Goal: Transaction & Acquisition: Purchase product/service

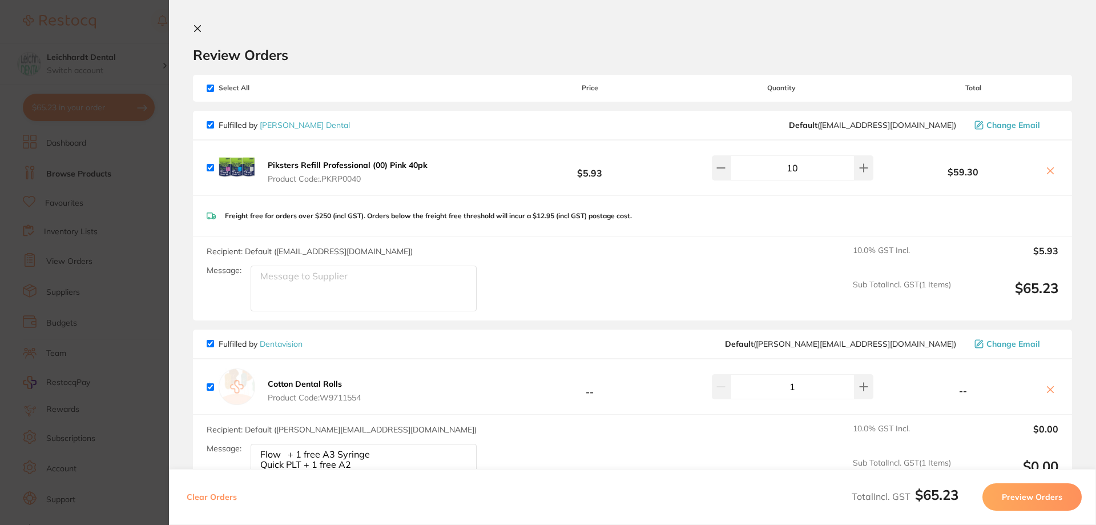
scroll to position [41, 0]
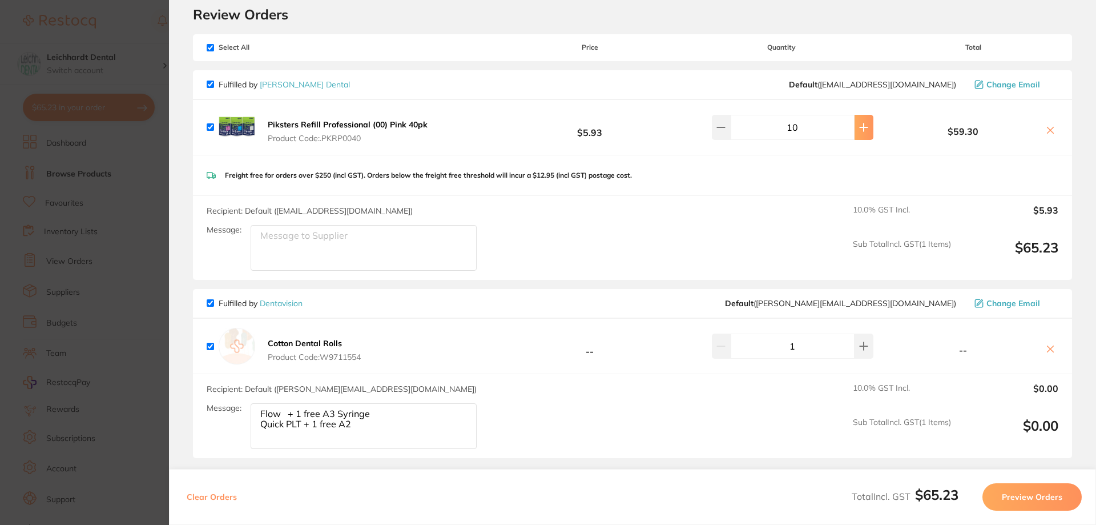
click at [859, 123] on icon at bounding box center [863, 127] width 9 height 9
type input "13"
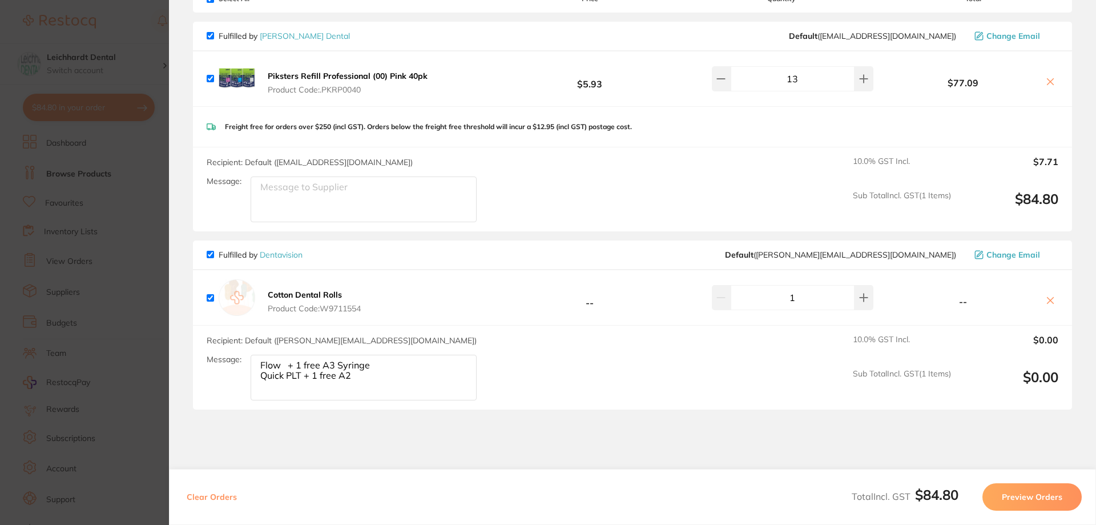
scroll to position [155, 0]
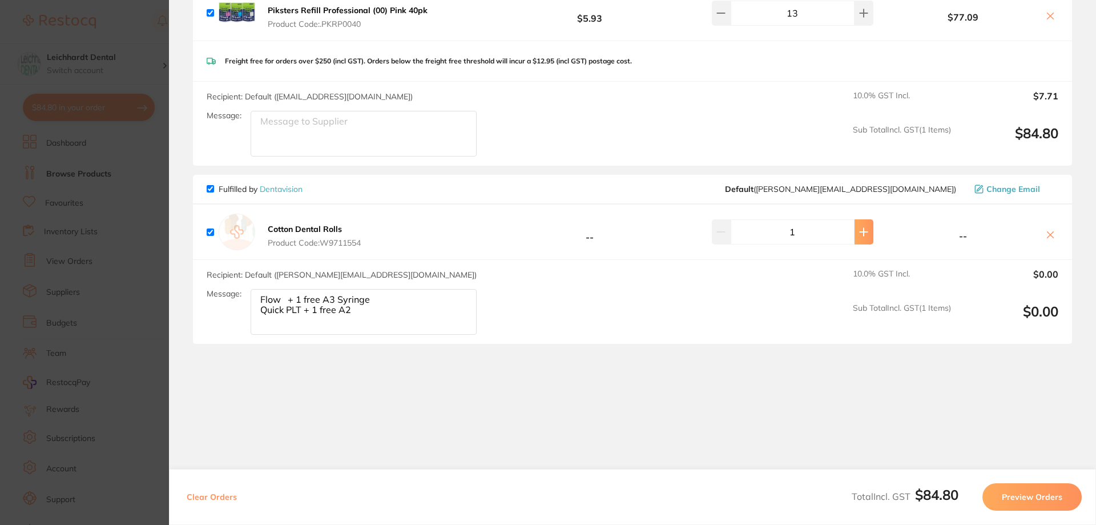
click at [861, 232] on icon at bounding box center [863, 231] width 7 height 7
type input "2"
drag, startPoint x: 300, startPoint y: 307, endPoint x: 210, endPoint y: 295, distance: 91.1
click at [210, 295] on div "Message: Flow + 1 free A3 Syringe Quick PLT + 1 free A2" at bounding box center [346, 312] width 279 height 46
click at [860, 242] on button at bounding box center [864, 231] width 19 height 25
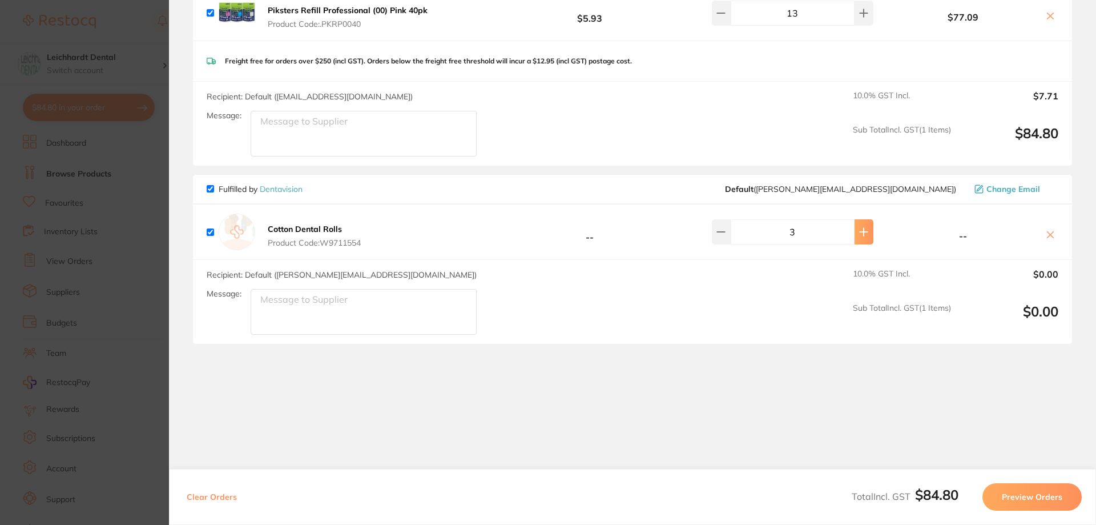
click at [855, 229] on button at bounding box center [864, 231] width 19 height 25
click at [715, 232] on button at bounding box center [721, 231] width 19 height 25
click at [861, 237] on button at bounding box center [864, 231] width 19 height 25
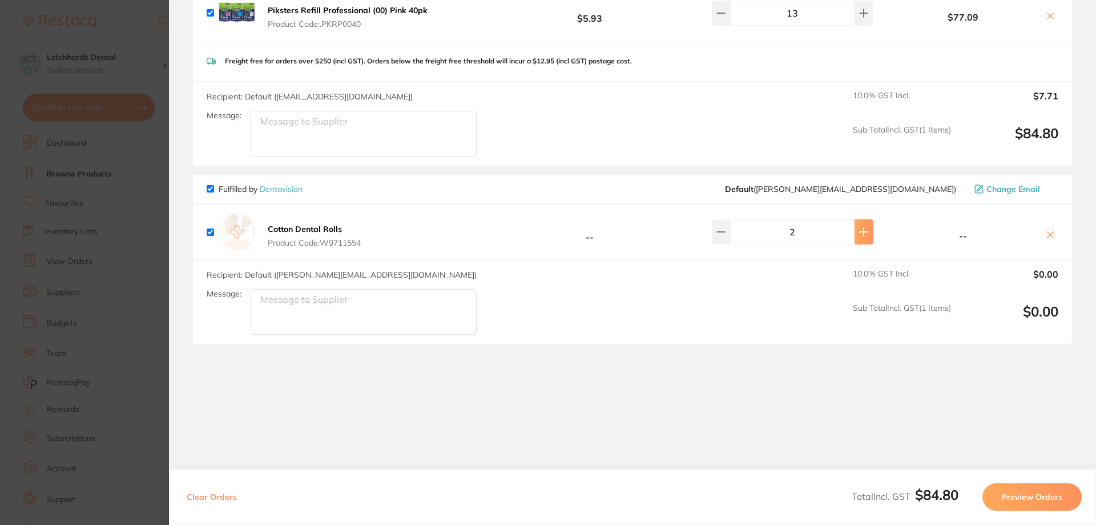
click at [861, 237] on button at bounding box center [864, 231] width 19 height 25
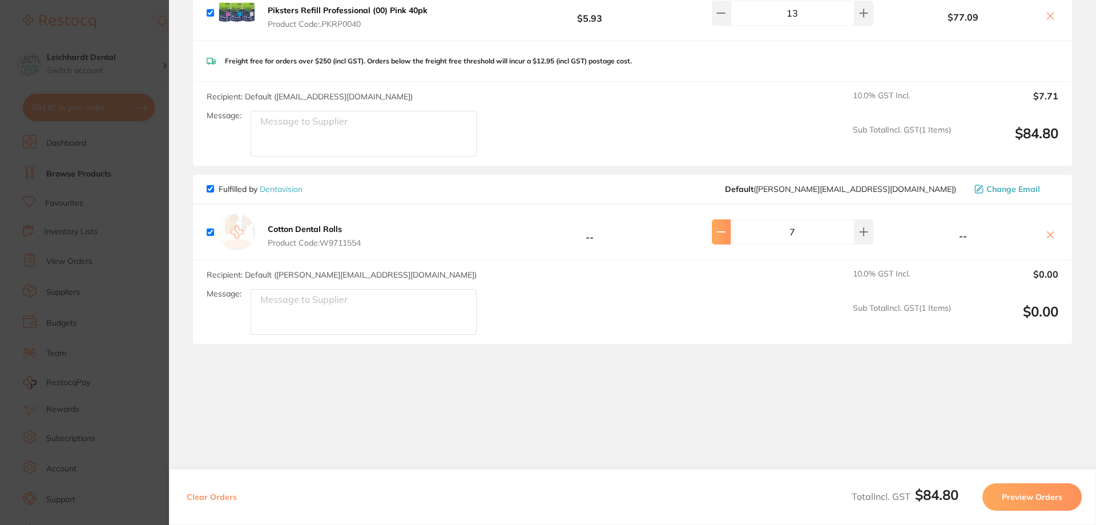
click at [726, 233] on icon at bounding box center [720, 231] width 9 height 9
click at [726, 232] on icon at bounding box center [720, 231] width 9 height 9
click at [724, 232] on icon at bounding box center [720, 232] width 7 height 0
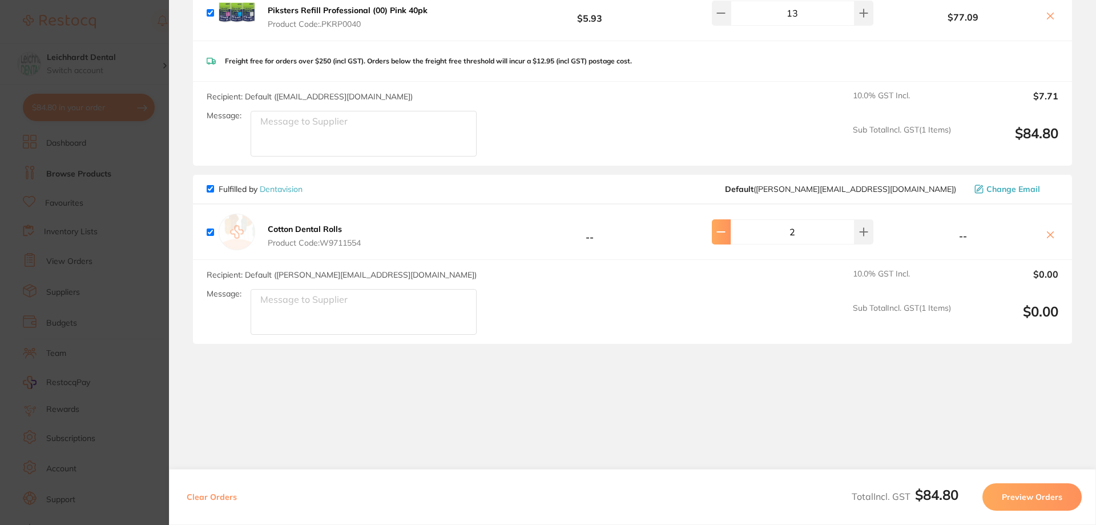
click at [724, 232] on icon at bounding box center [720, 232] width 7 height 0
type input "2"
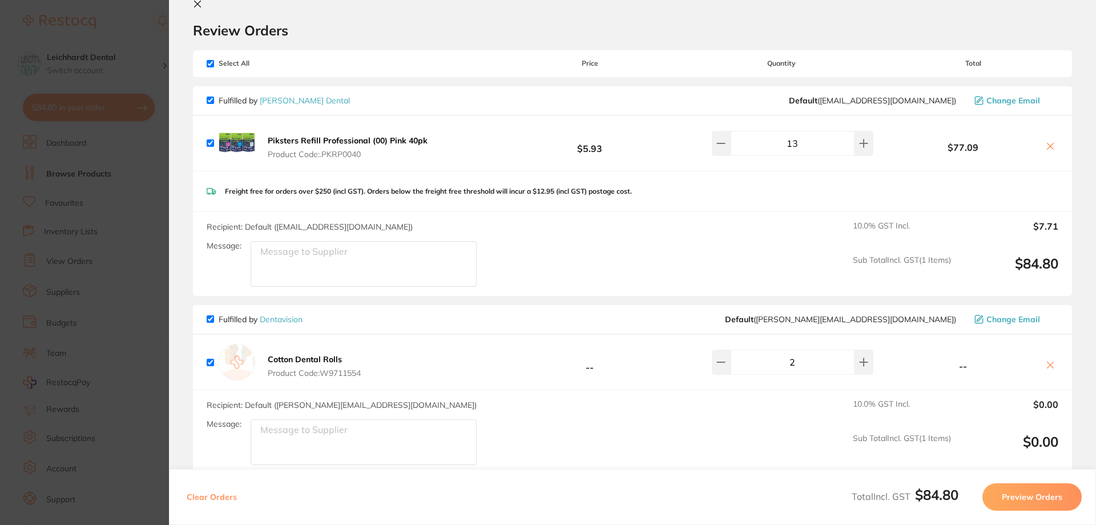
scroll to position [0, 0]
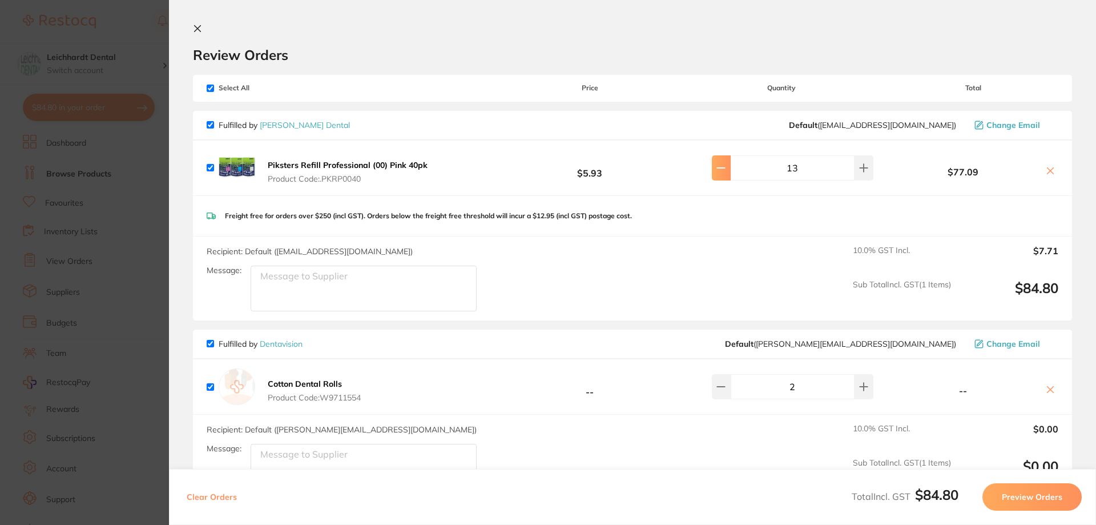
click at [724, 168] on icon at bounding box center [720, 168] width 7 height 0
type input "10"
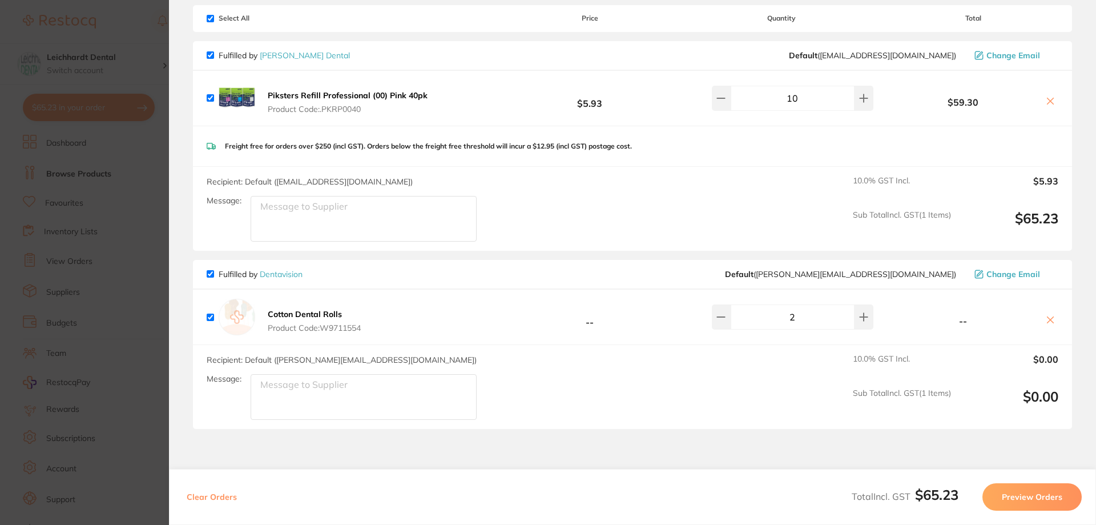
scroll to position [155, 0]
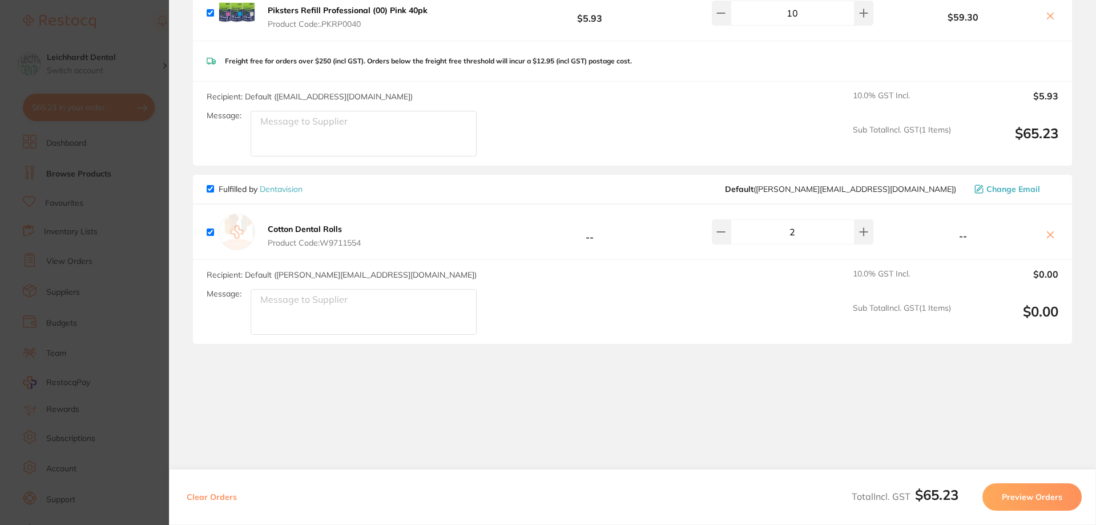
click at [1058, 497] on button "Preview Orders" at bounding box center [1031, 496] width 99 height 27
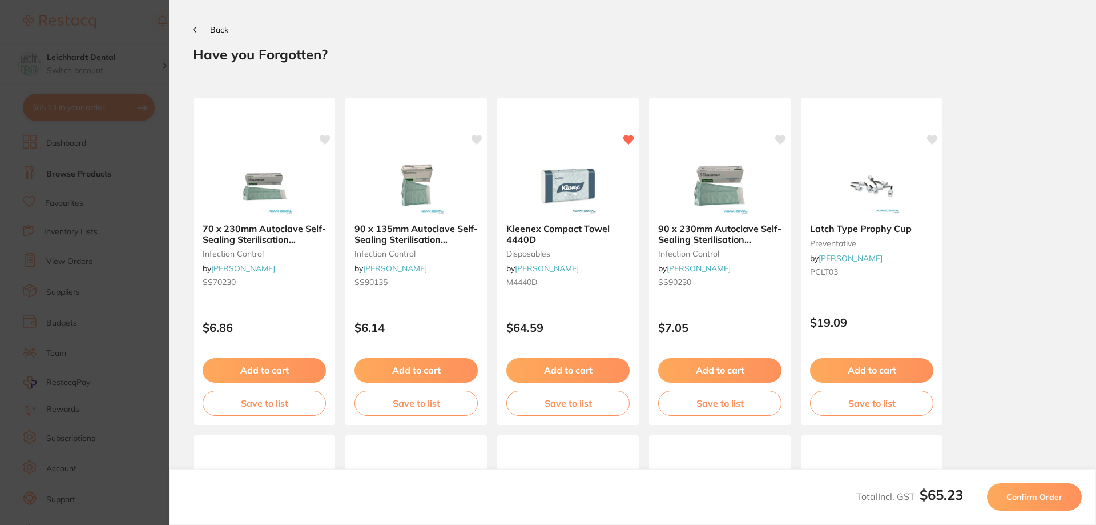
scroll to position [0, 0]
click at [1030, 499] on span "Confirm Order" at bounding box center [1034, 496] width 56 height 10
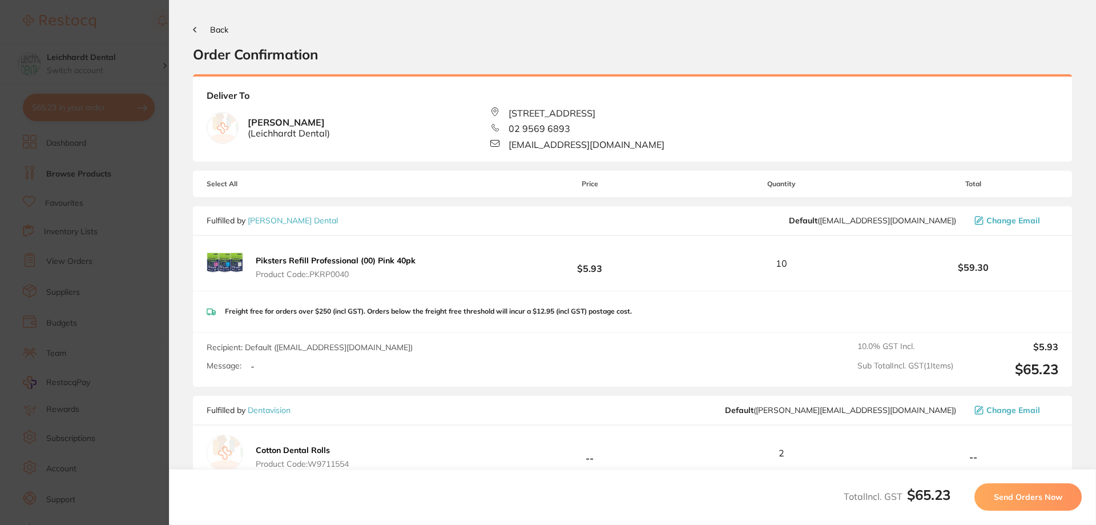
scroll to position [192, 0]
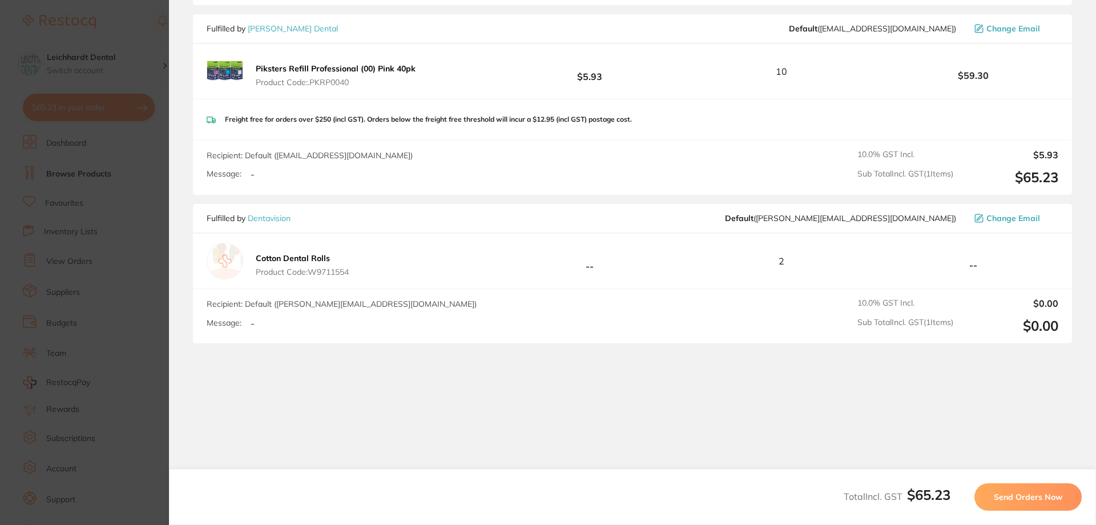
click at [825, 255] on div "Cotton Dental Rolls Product Code: W9711554 -- 2 --" at bounding box center [632, 260] width 879 height 55
click at [1036, 500] on span "Send Orders Now" at bounding box center [1028, 496] width 68 height 10
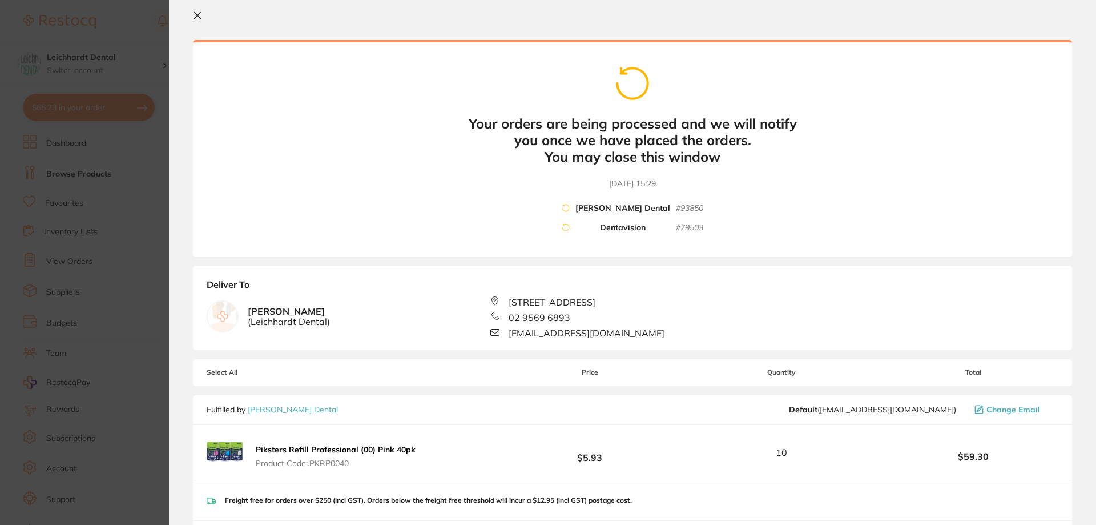
scroll to position [0, 0]
